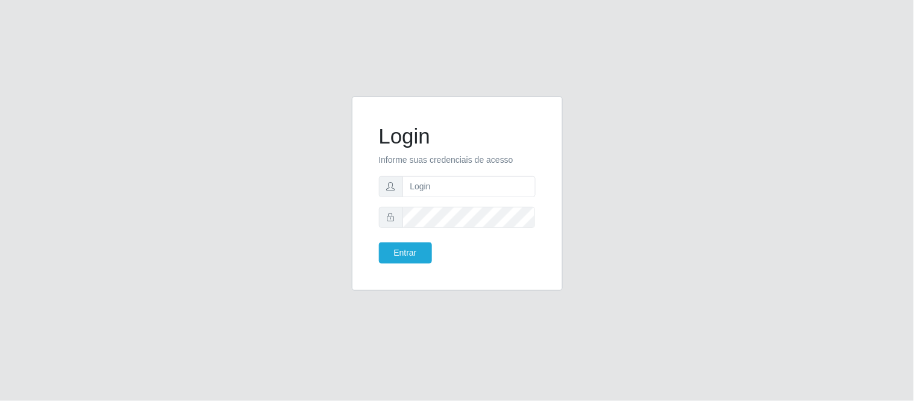
type input "[PERSON_NAME].[PERSON_NAME]@queirozatacadao"
click at [379, 242] on button "Entrar" at bounding box center [405, 252] width 53 height 21
click at [422, 245] on button "Entrar" at bounding box center [405, 252] width 53 height 21
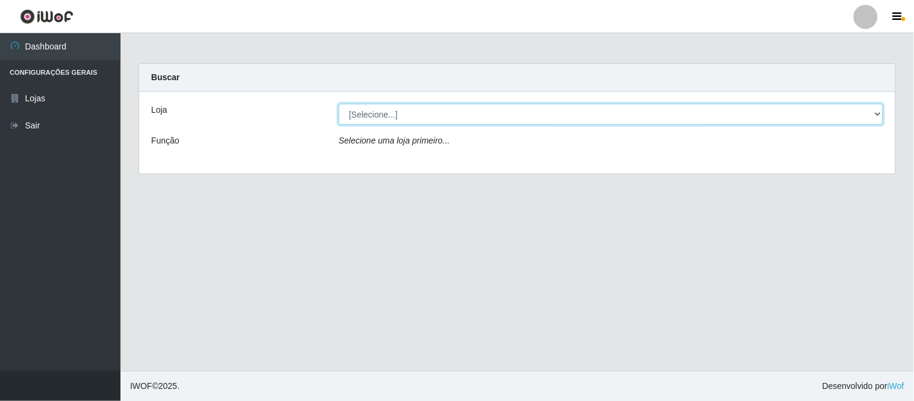
drag, startPoint x: 878, startPoint y: 116, endPoint x: 870, endPoint y: 122, distance: 9.5
click at [878, 116] on select "[Selecione...] Queiroz Atacadão - Coophab" at bounding box center [611, 114] width 545 height 21
select select "463"
click at [339, 104] on select "[Selecione...] Queiroz Atacadão - Coophab" at bounding box center [611, 114] width 545 height 21
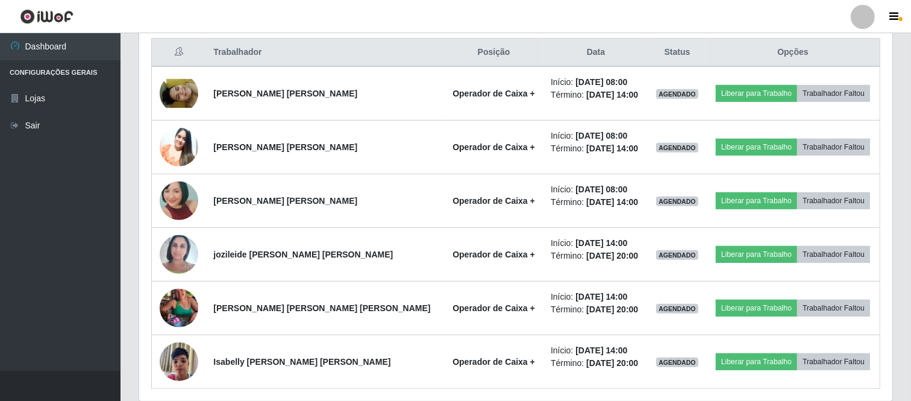
scroll to position [468, 0]
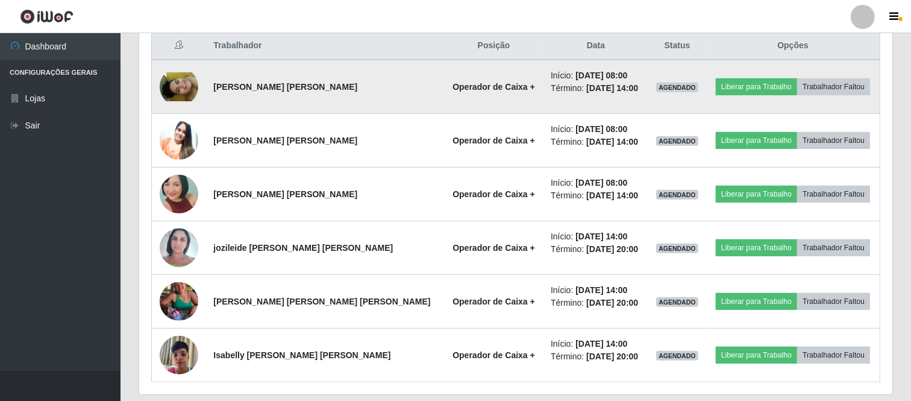
click at [183, 89] on img at bounding box center [179, 86] width 39 height 29
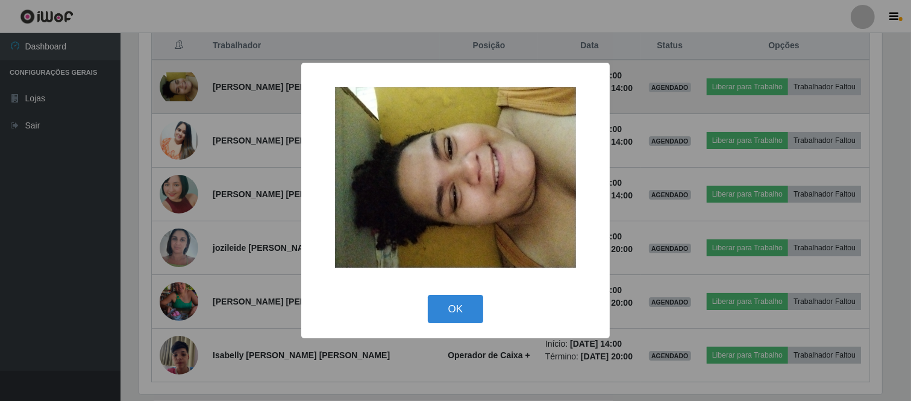
scroll to position [250, 746]
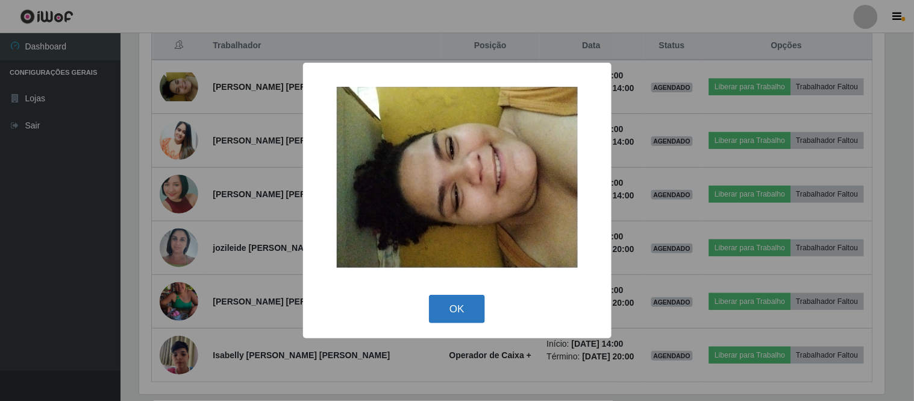
click at [454, 312] on button "OK" at bounding box center [457, 309] width 56 height 28
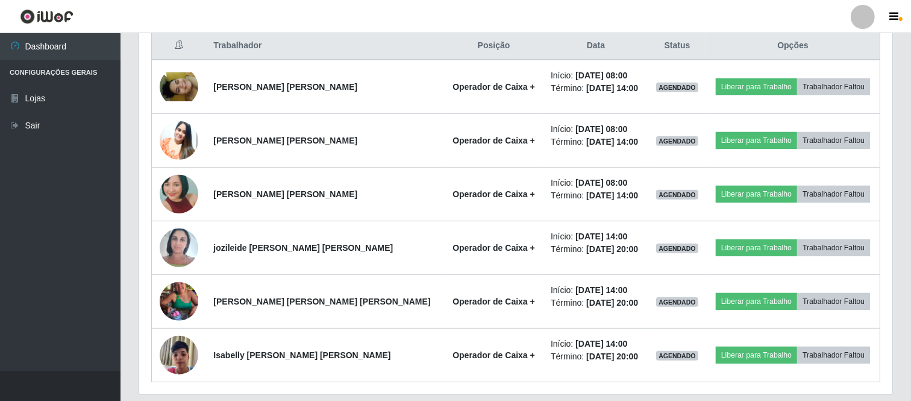
scroll to position [250, 753]
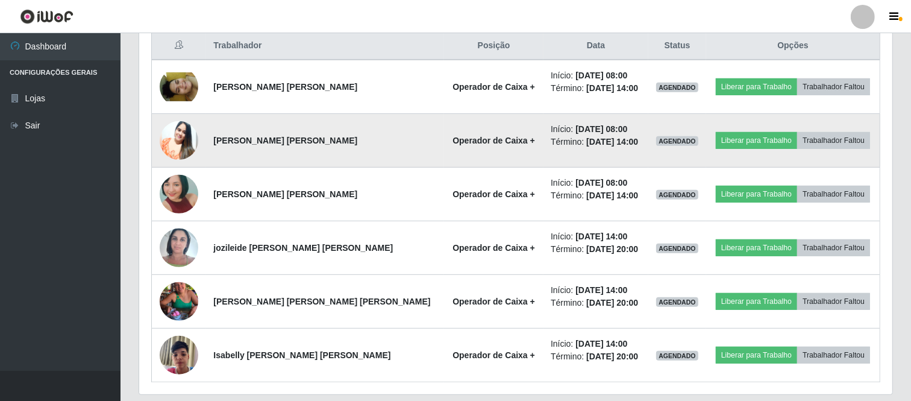
click at [180, 140] on img at bounding box center [179, 140] width 39 height 48
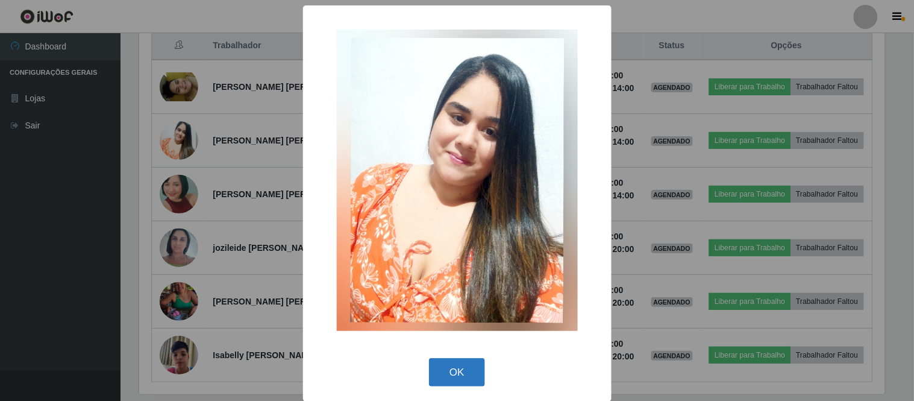
click at [453, 369] on button "OK" at bounding box center [457, 372] width 56 height 28
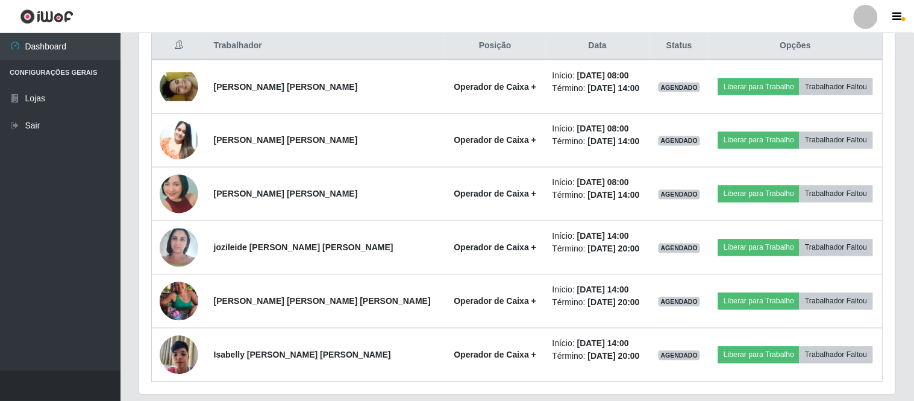
scroll to position [250, 753]
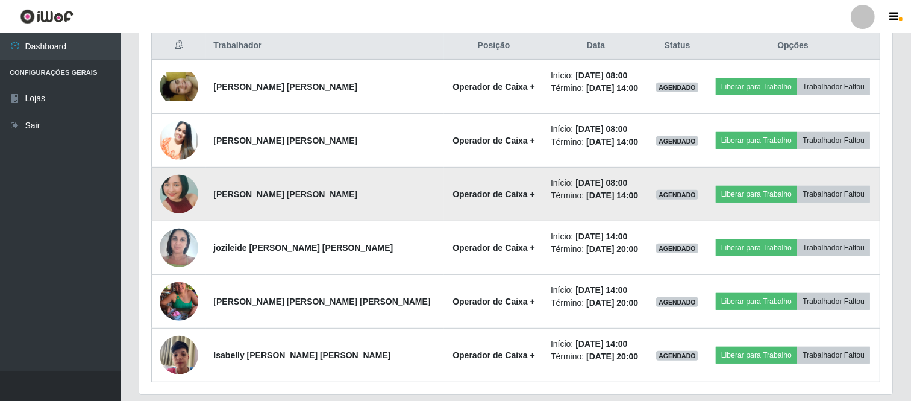
click at [181, 198] on img at bounding box center [179, 193] width 39 height 81
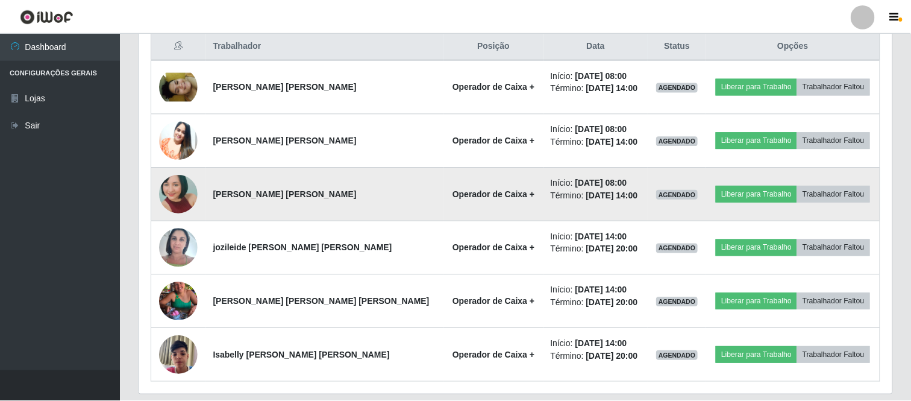
scroll to position [250, 746]
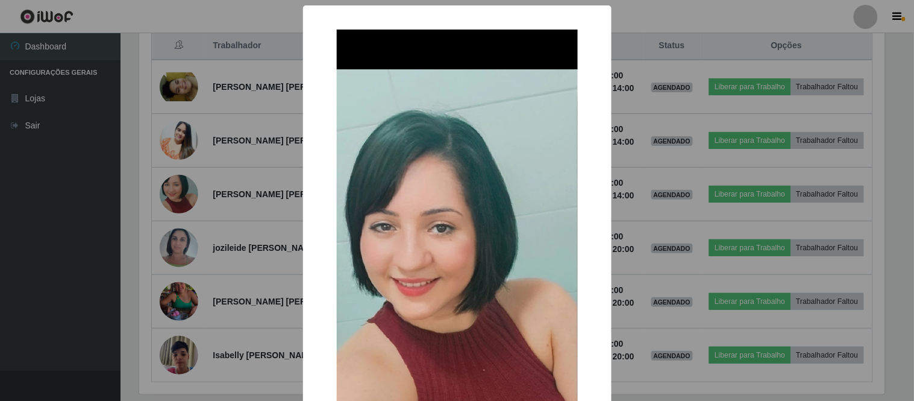
click at [670, 396] on div "× OK Cancel" at bounding box center [457, 200] width 914 height 401
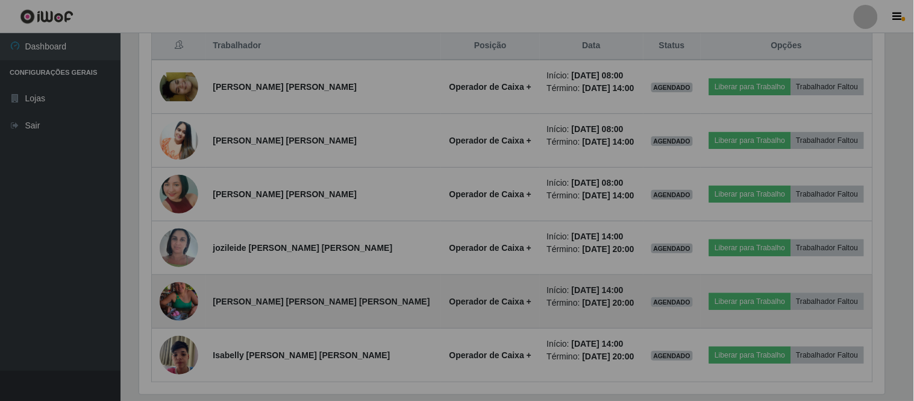
scroll to position [250, 753]
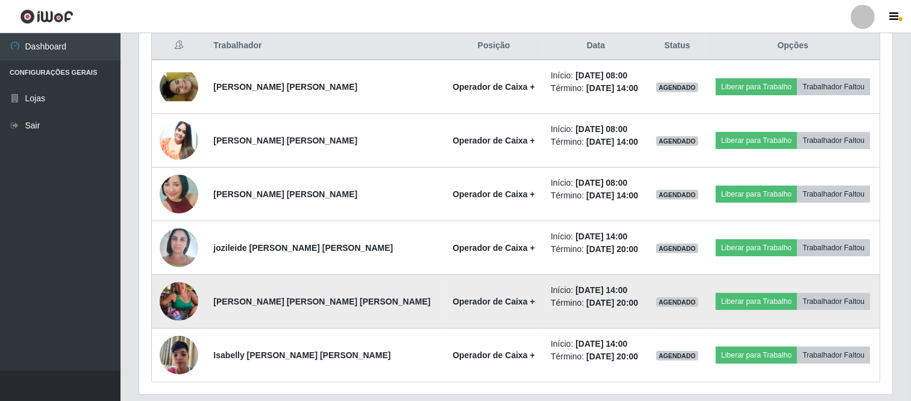
click at [183, 304] on img at bounding box center [179, 301] width 39 height 69
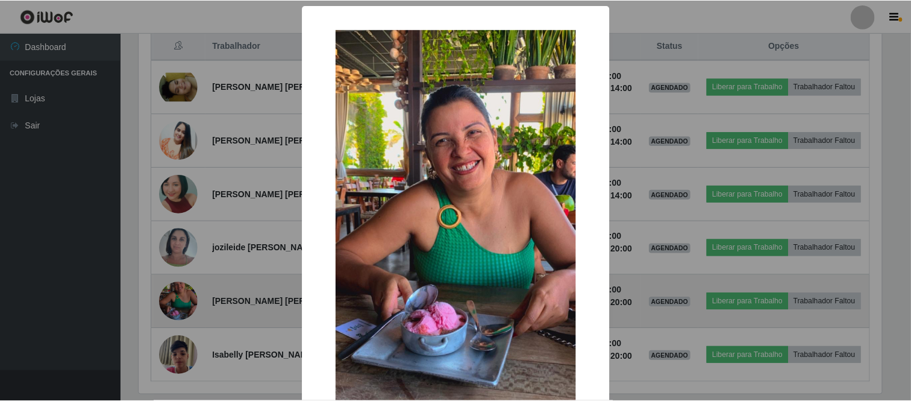
scroll to position [250, 746]
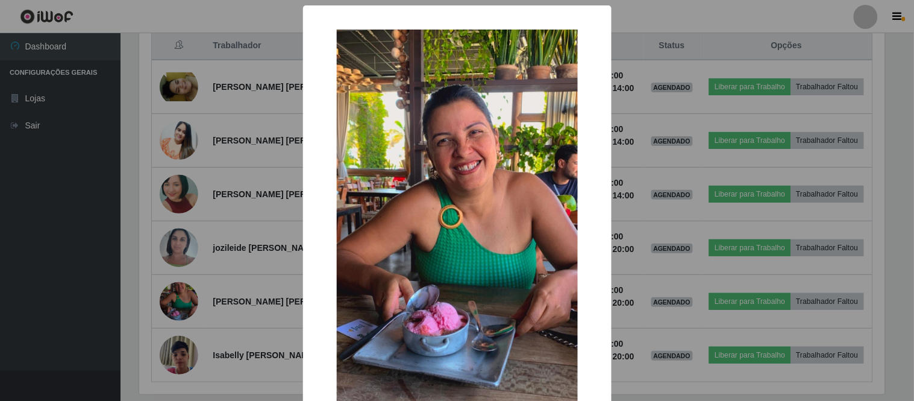
click at [627, 382] on div "× OK Cancel" at bounding box center [457, 200] width 914 height 401
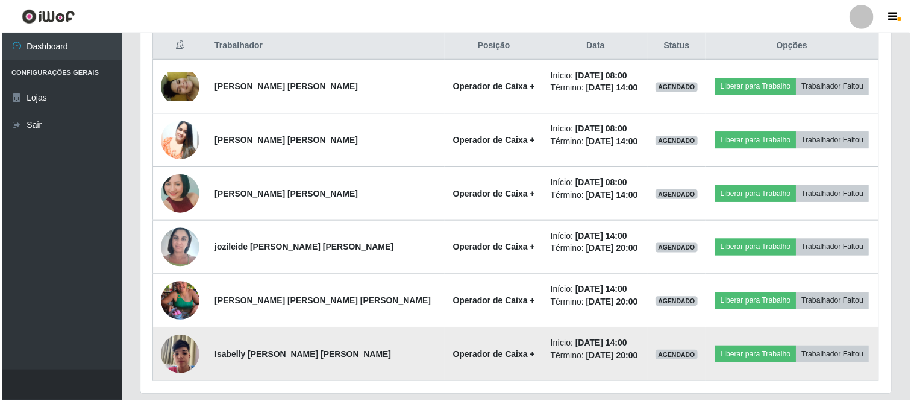
scroll to position [250, 753]
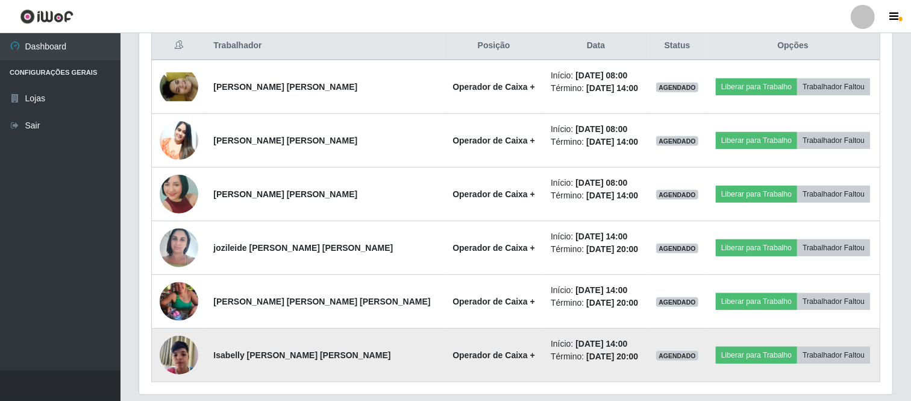
click at [176, 362] on img at bounding box center [179, 354] width 39 height 51
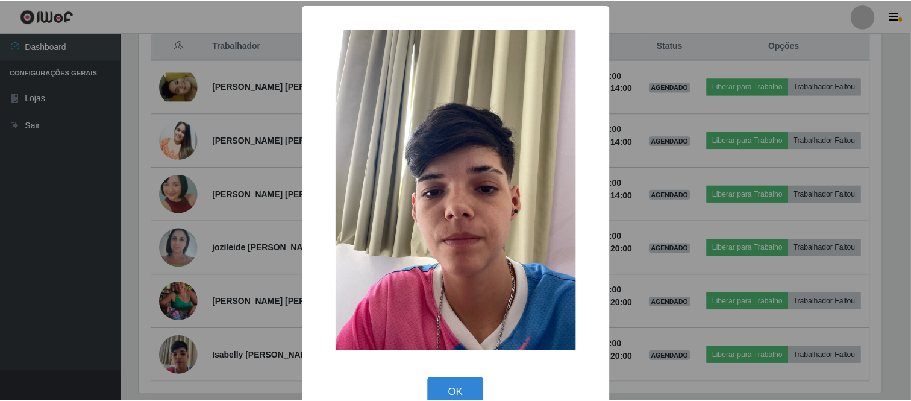
scroll to position [25, 0]
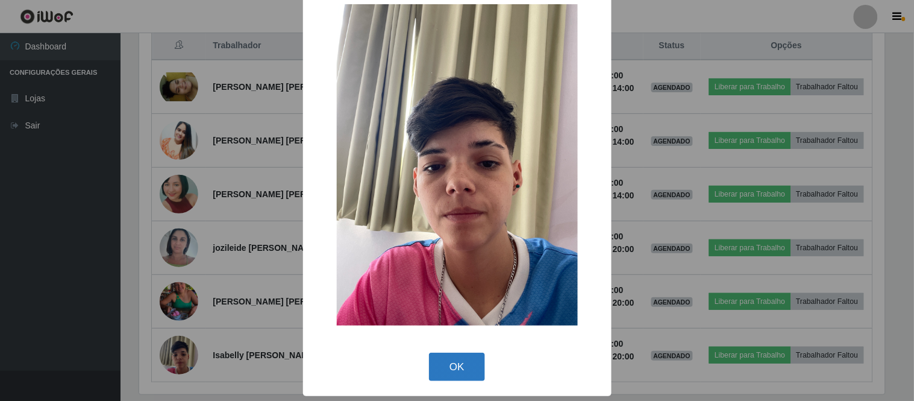
click at [461, 365] on button "OK" at bounding box center [457, 367] width 56 height 28
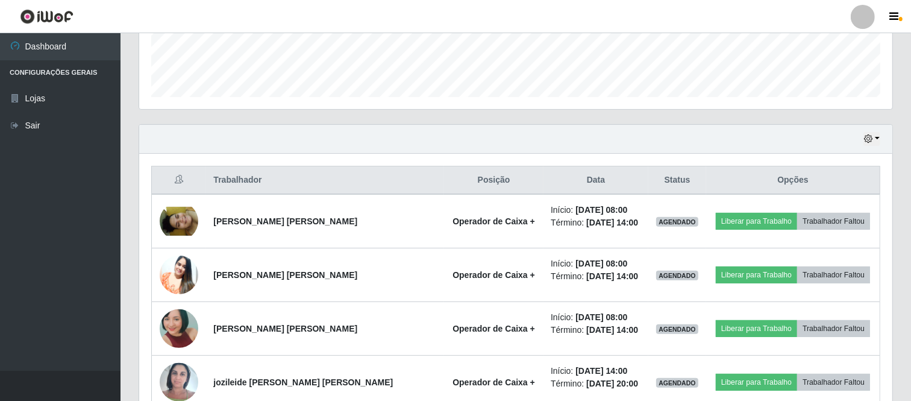
scroll to position [335, 0]
click at [876, 137] on button "button" at bounding box center [872, 138] width 17 height 14
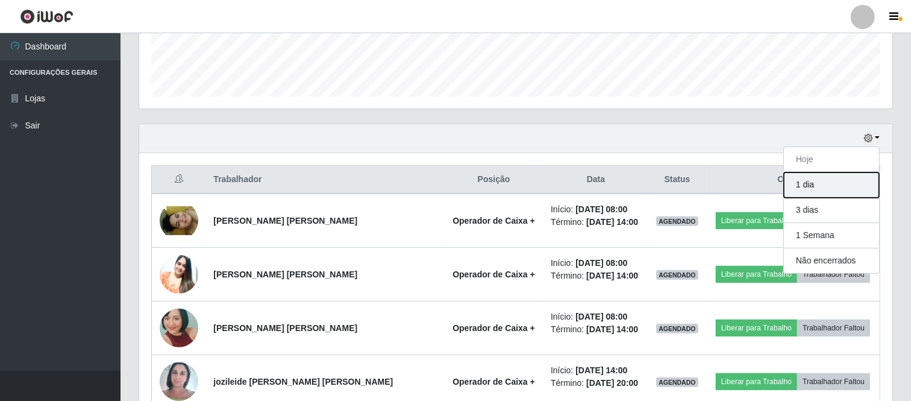
click at [822, 183] on button "1 dia" at bounding box center [831, 184] width 95 height 25
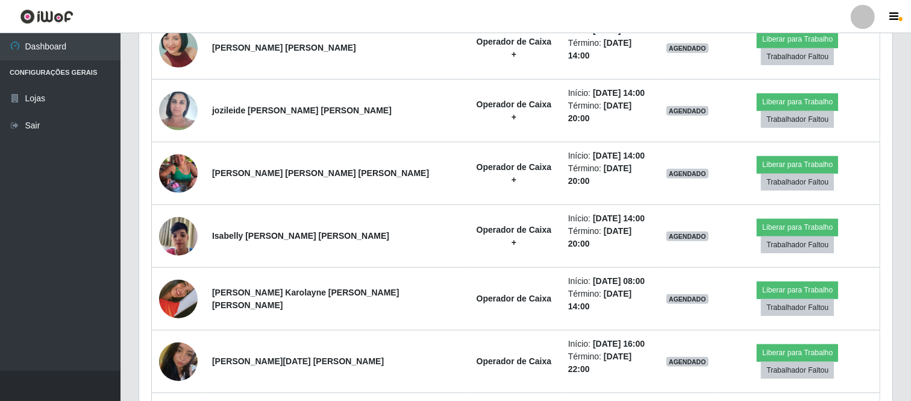
scroll to position [668, 0]
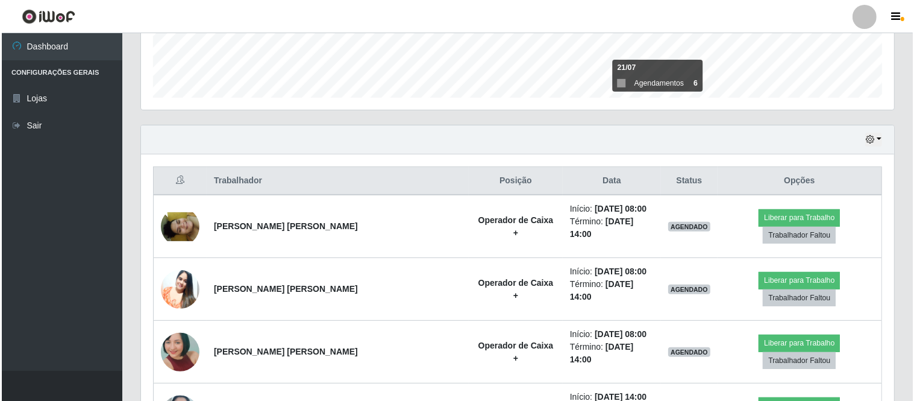
scroll to position [400, 0]
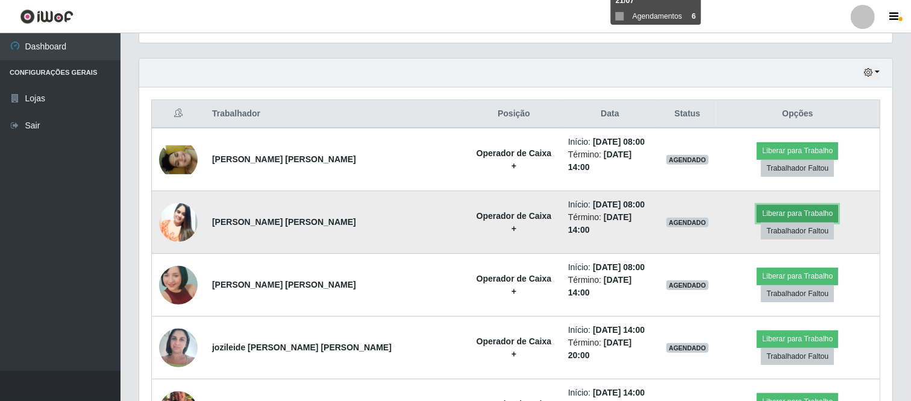
click at [757, 208] on button "Liberar para Trabalho" at bounding box center [797, 213] width 81 height 17
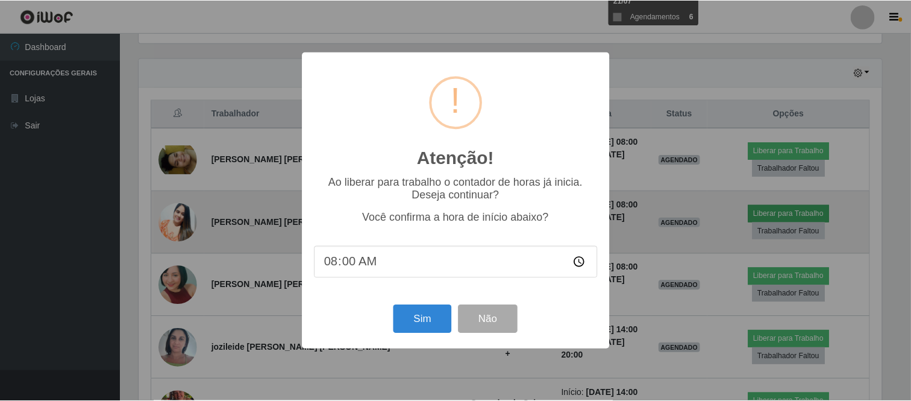
scroll to position [250, 746]
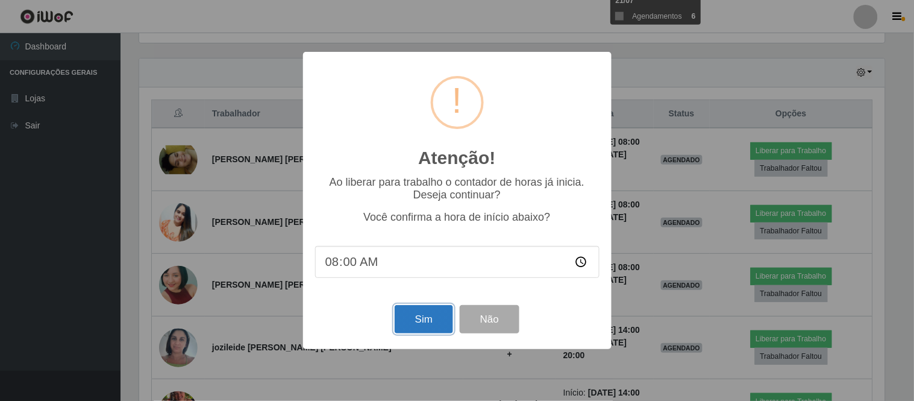
click at [431, 318] on button "Sim" at bounding box center [424, 319] width 58 height 28
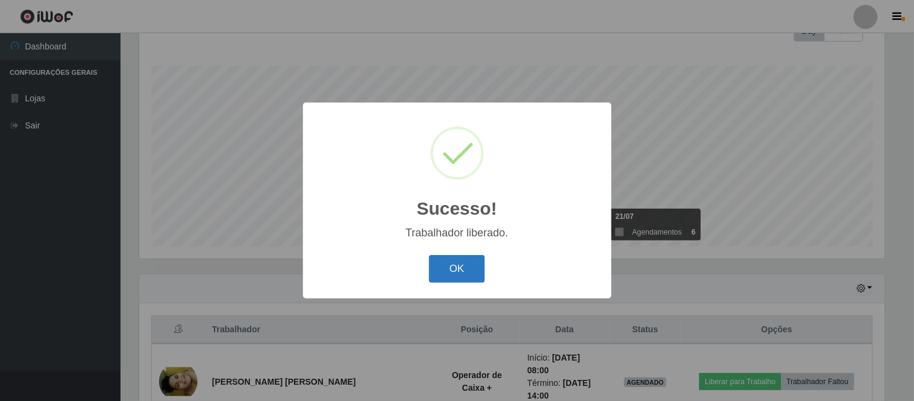
click at [448, 281] on button "OK" at bounding box center [457, 269] width 56 height 28
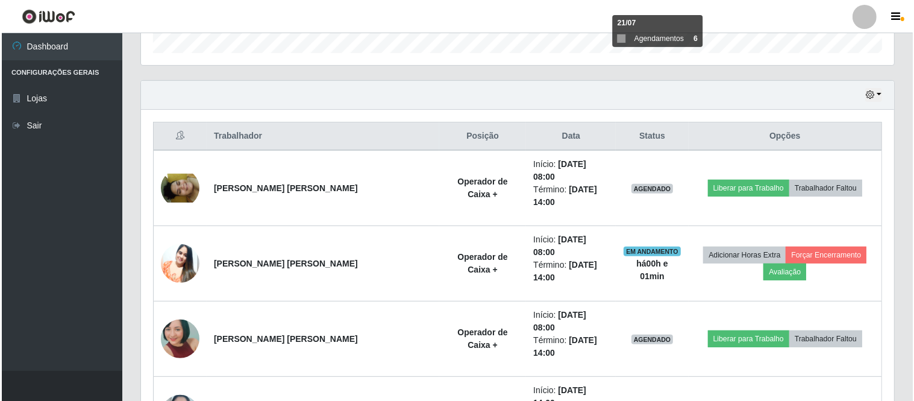
scroll to position [386, 0]
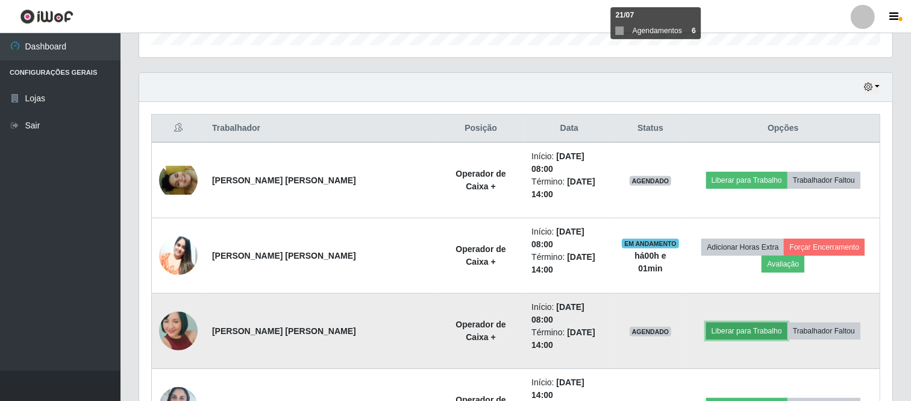
click at [718, 322] on button "Liberar para Trabalho" at bounding box center [746, 330] width 81 height 17
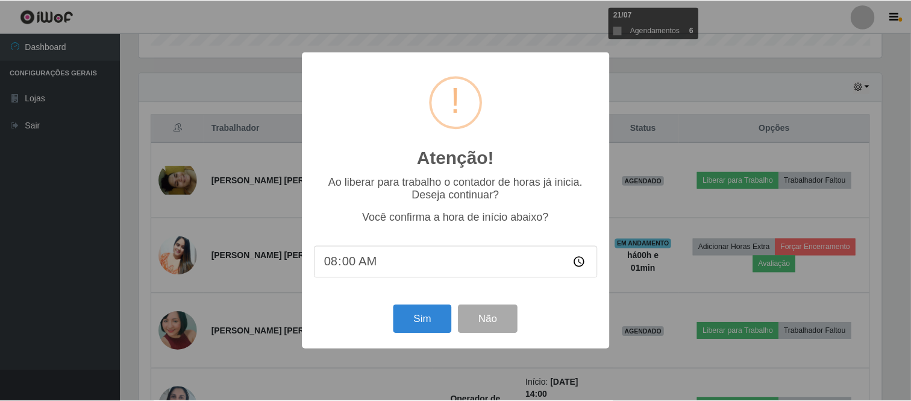
scroll to position [250, 746]
click at [432, 321] on button "Sim" at bounding box center [424, 319] width 58 height 28
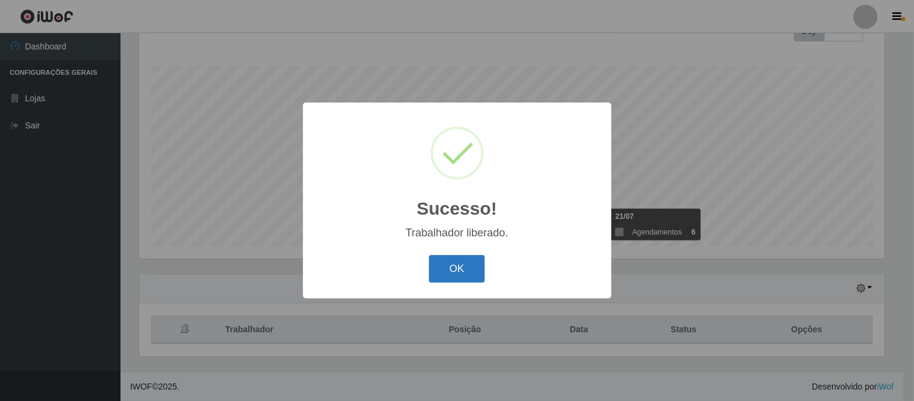
click at [450, 269] on button "OK" at bounding box center [457, 269] width 56 height 28
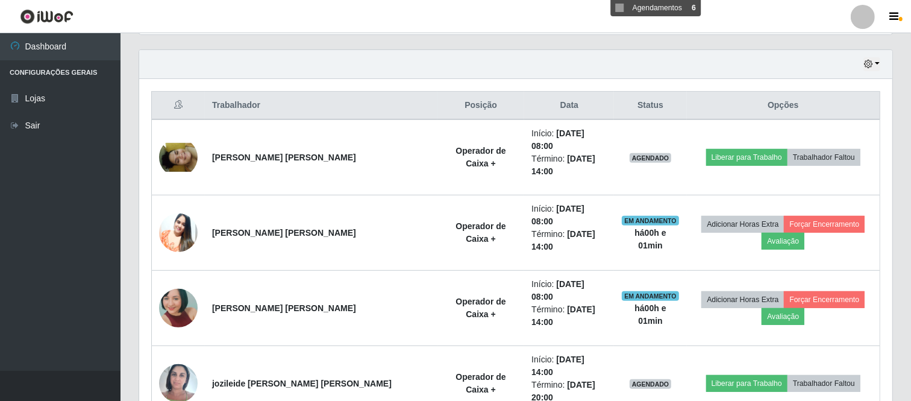
scroll to position [386, 0]
